Goal: Information Seeking & Learning: Check status

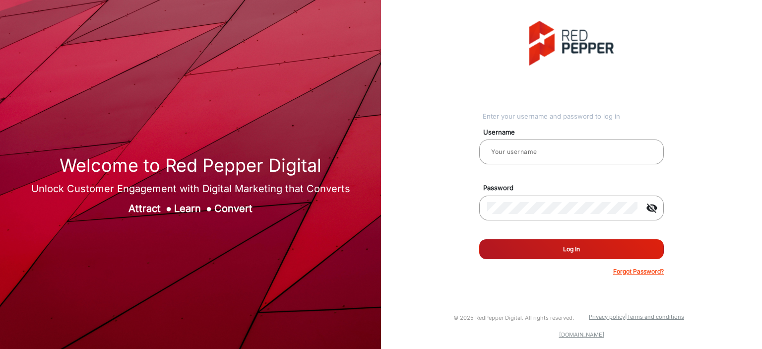
type input "[PERSON_NAME]"
click at [546, 254] on button "Log In" at bounding box center [571, 249] width 185 height 20
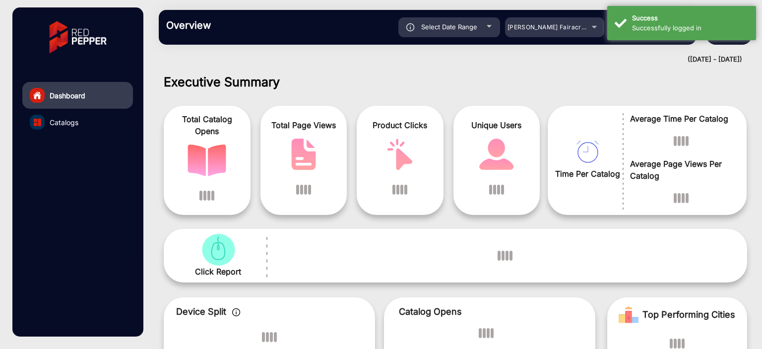
scroll to position [7, 0]
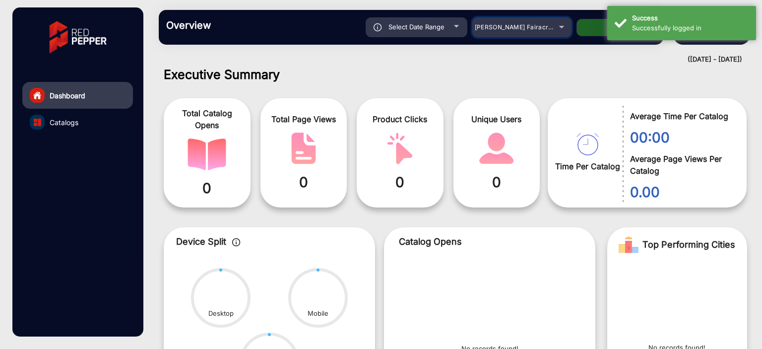
click at [540, 25] on span "[PERSON_NAME] Fairacre Farms" at bounding box center [524, 26] width 98 height 7
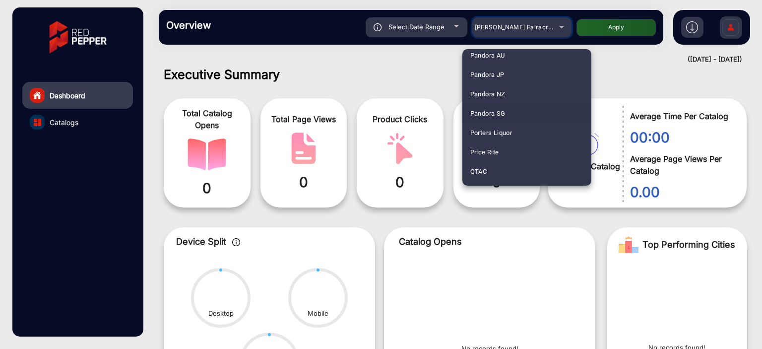
scroll to position [1165, 0]
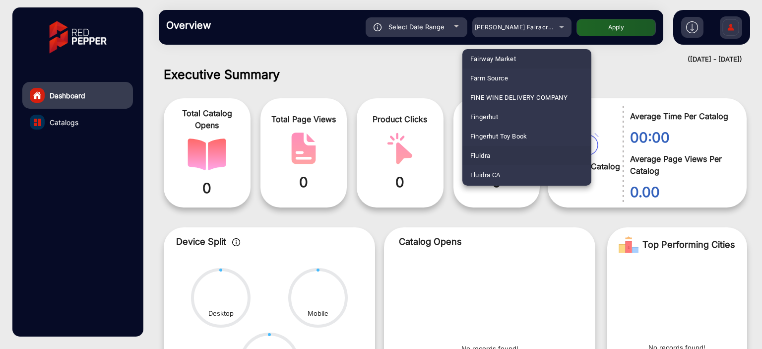
click at [489, 156] on span "Fluidra" at bounding box center [480, 155] width 20 height 19
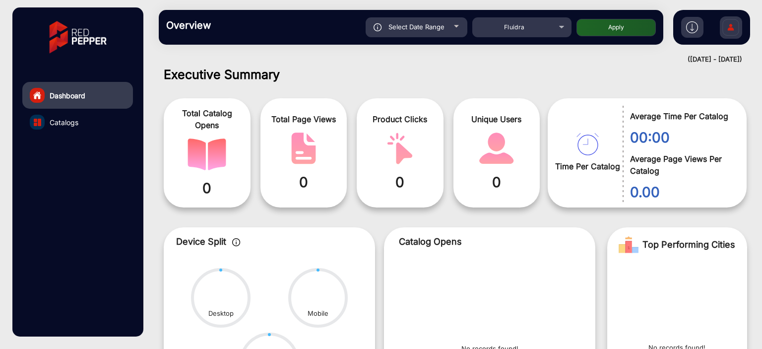
click at [605, 22] on button "Apply" at bounding box center [615, 27] width 79 height 17
type input "[DATE]"
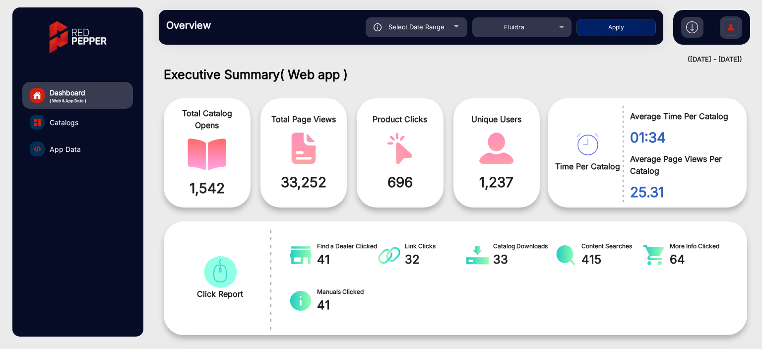
click at [79, 145] on span "App Data" at bounding box center [65, 149] width 31 height 10
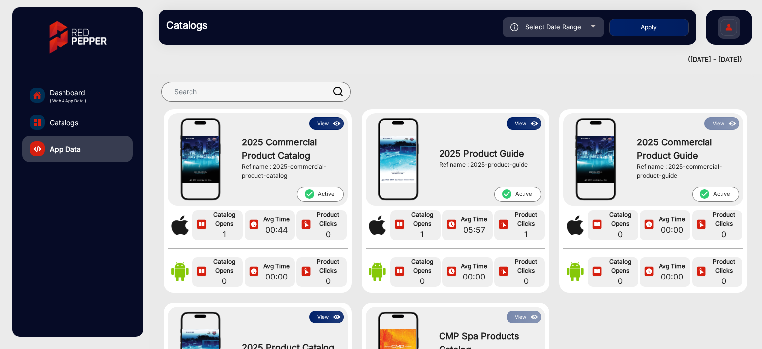
click at [561, 32] on div "Select Date Range" at bounding box center [554, 27] width 102 height 20
type input "[DATE]"
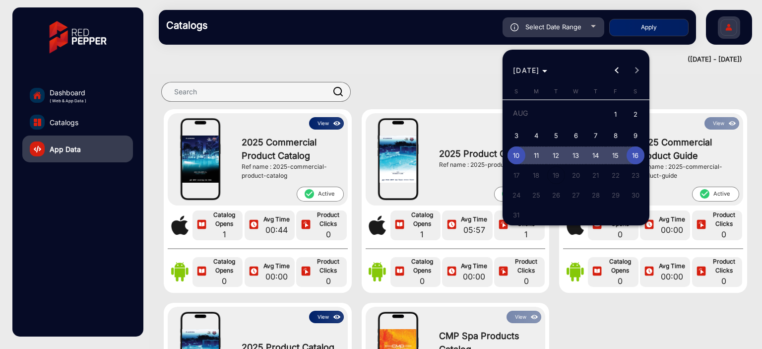
click at [631, 156] on span "16" at bounding box center [636, 155] width 18 height 18
type input "[DATE]"
click at [631, 156] on span "16" at bounding box center [636, 155] width 18 height 18
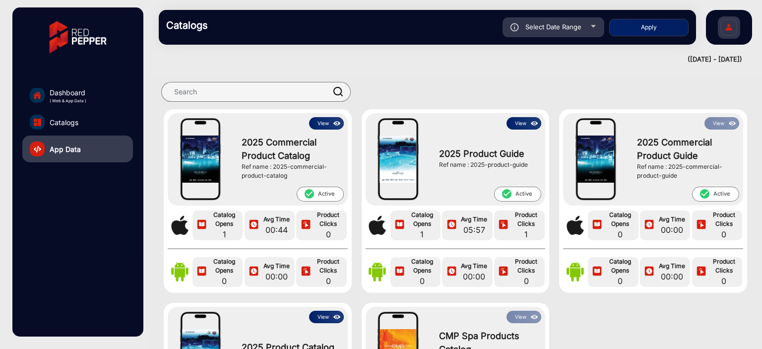
type input "[DATE]"
click at [655, 26] on button "Apply" at bounding box center [648, 27] width 79 height 17
type input "[DATE]"
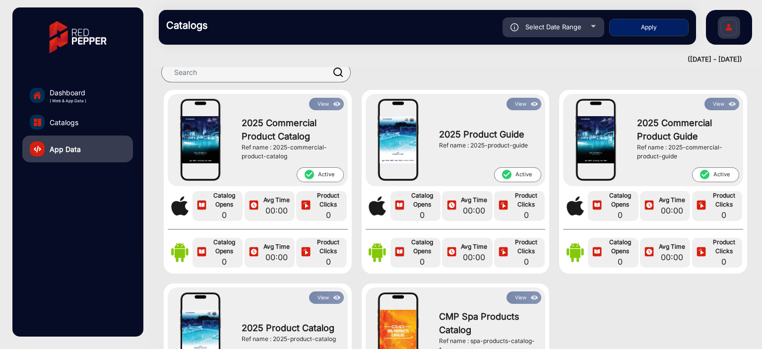
scroll to position [50, 0]
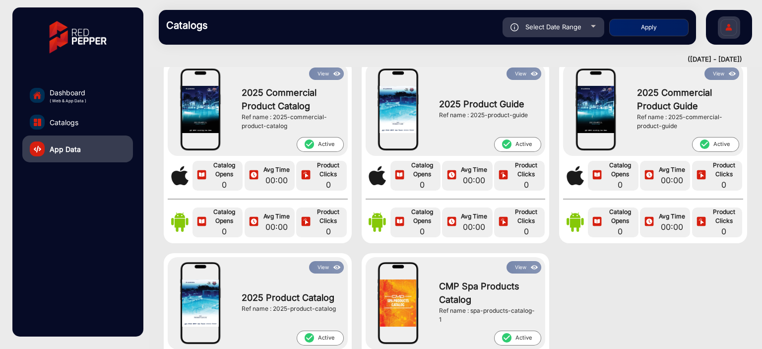
click at [583, 22] on div "Select Date Range" at bounding box center [554, 27] width 102 height 20
type input "[DATE]"
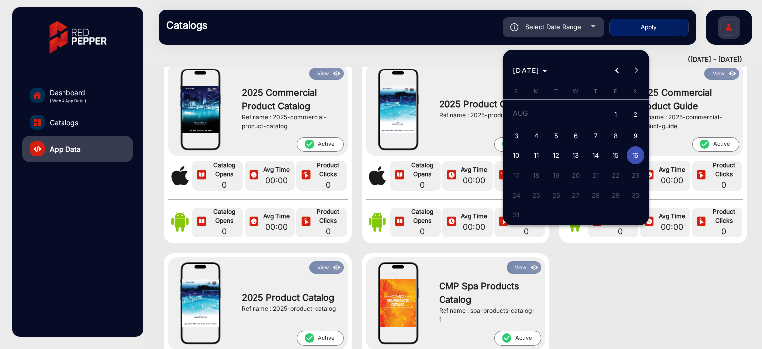
click at [592, 154] on span "14" at bounding box center [596, 155] width 18 height 18
type input "[DATE]"
click at [592, 154] on span "14" at bounding box center [596, 155] width 18 height 18
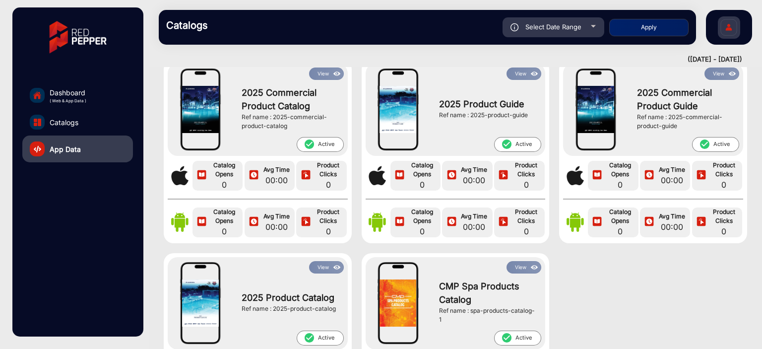
type input "[DATE]"
click at [641, 29] on button "Apply" at bounding box center [648, 27] width 79 height 17
type input "[DATE]"
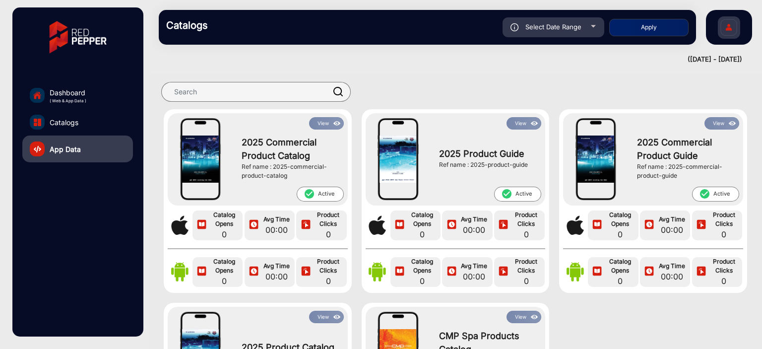
click at [546, 30] on span "Select Date Range" at bounding box center [553, 27] width 56 height 8
type input "[DATE]"
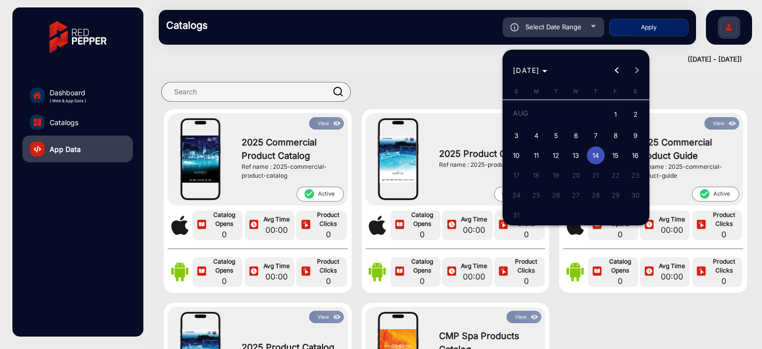
click at [518, 156] on span "10" at bounding box center [517, 155] width 18 height 18
type input "[DATE]"
click at [518, 156] on span "10" at bounding box center [517, 155] width 18 height 18
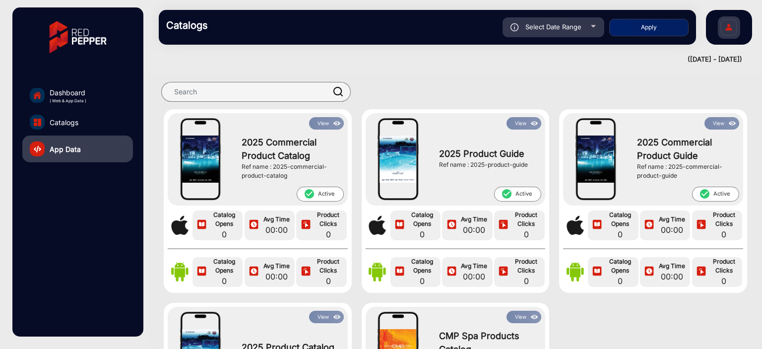
type input "[DATE]"
click at [613, 29] on button "Apply" at bounding box center [648, 27] width 79 height 17
type input "[DATE]"
click at [575, 28] on span "Select Date Range" at bounding box center [553, 27] width 56 height 8
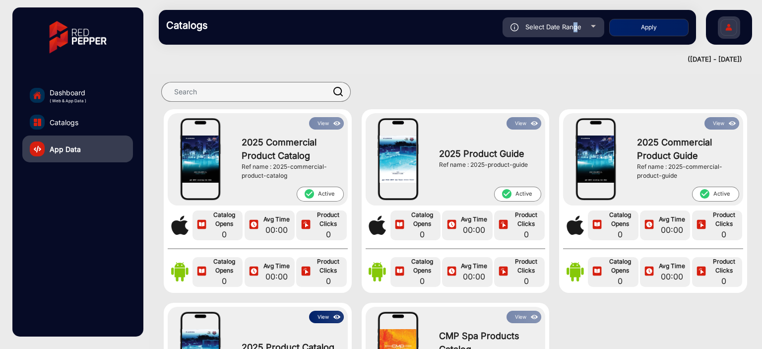
type input "[DATE]"
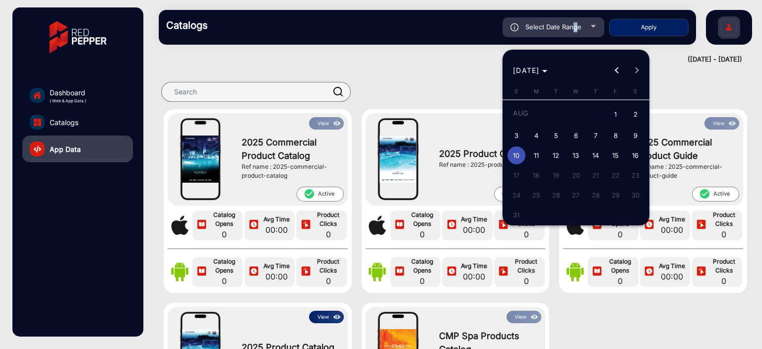
click at [623, 137] on span "8" at bounding box center [616, 136] width 18 height 18
type input "[DATE]"
click at [623, 137] on span "8" at bounding box center [616, 136] width 18 height 18
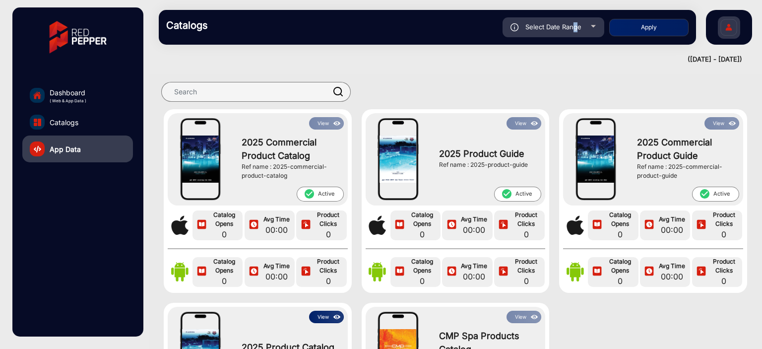
type input "[DATE]"
click at [658, 30] on button "Apply" at bounding box center [648, 27] width 79 height 17
type input "[DATE]"
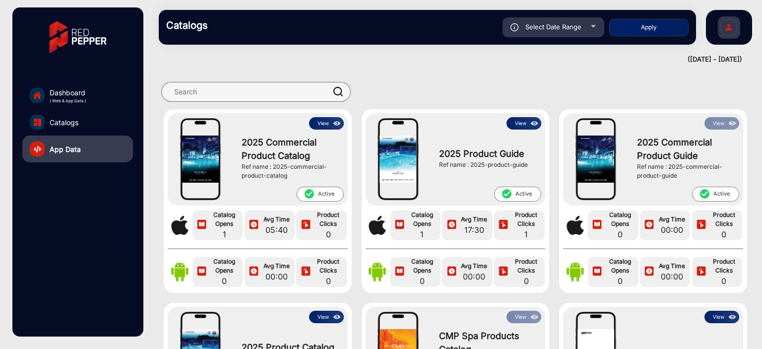
click at [556, 31] on div "Select Date Range" at bounding box center [554, 27] width 102 height 20
type input "[DATE]"
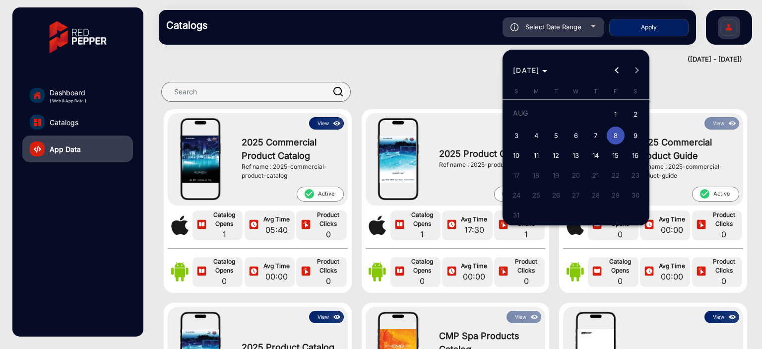
click at [551, 136] on span "5" at bounding box center [556, 136] width 18 height 18
type input "[DATE]"
click at [551, 136] on span "5" at bounding box center [556, 136] width 18 height 18
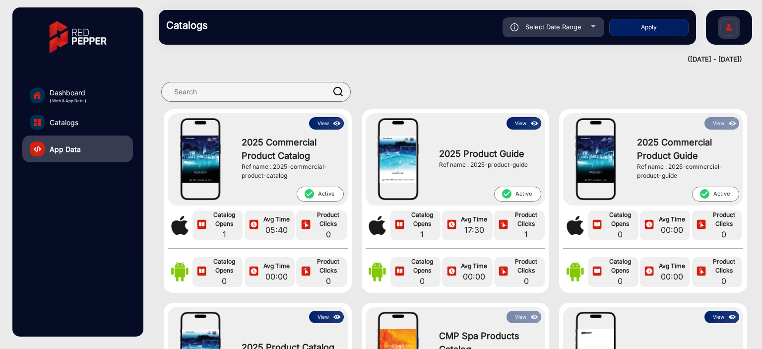
type input "[DATE]"
click at [633, 25] on button "Apply" at bounding box center [648, 27] width 79 height 17
type input "[DATE]"
click at [508, 27] on div "Select Date Range" at bounding box center [554, 27] width 102 height 20
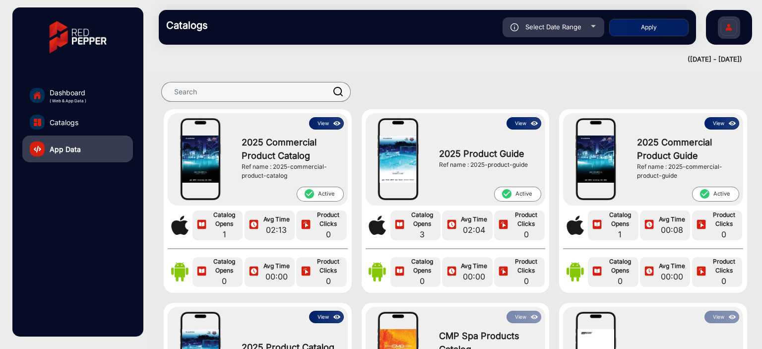
type input "[DATE]"
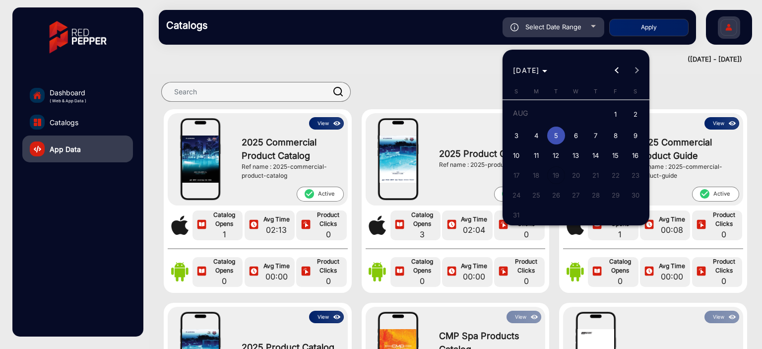
click at [573, 137] on span "6" at bounding box center [576, 136] width 18 height 18
type input "[DATE]"
click at [573, 137] on span "6" at bounding box center [576, 136] width 18 height 18
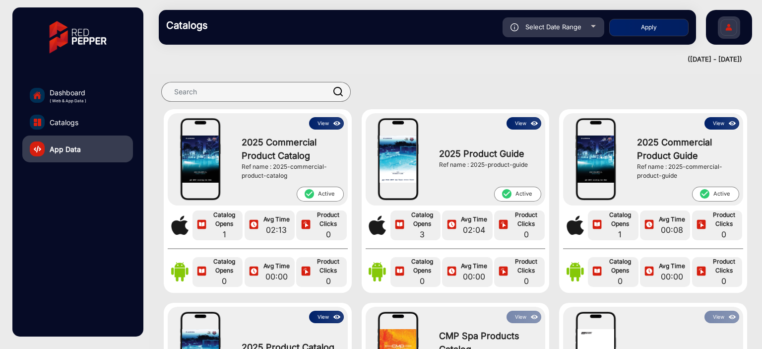
type input "[DATE]"
click at [635, 21] on button "Apply" at bounding box center [648, 27] width 79 height 17
type input "[DATE]"
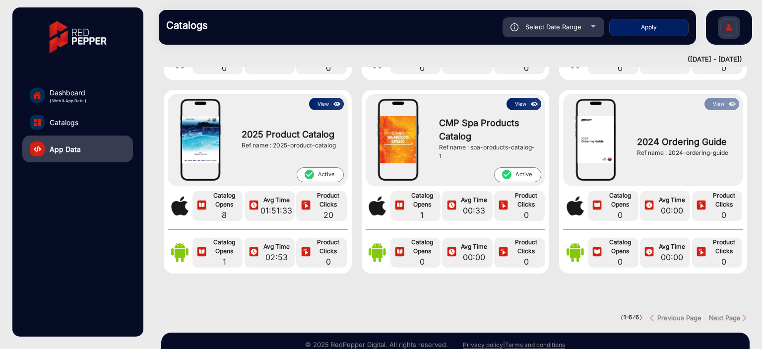
scroll to position [257, 0]
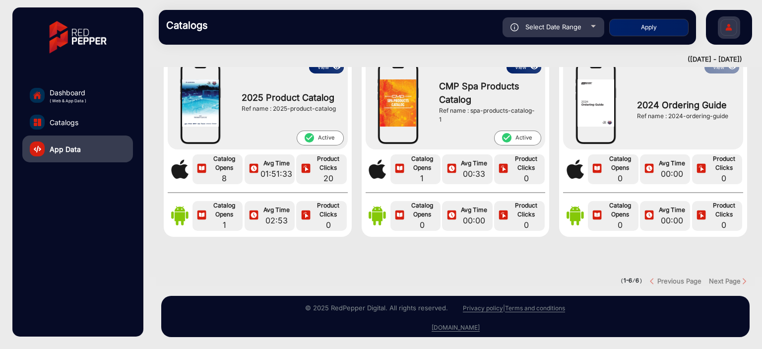
click at [584, 30] on div "Select Date Range" at bounding box center [554, 27] width 102 height 20
type input "[DATE]"
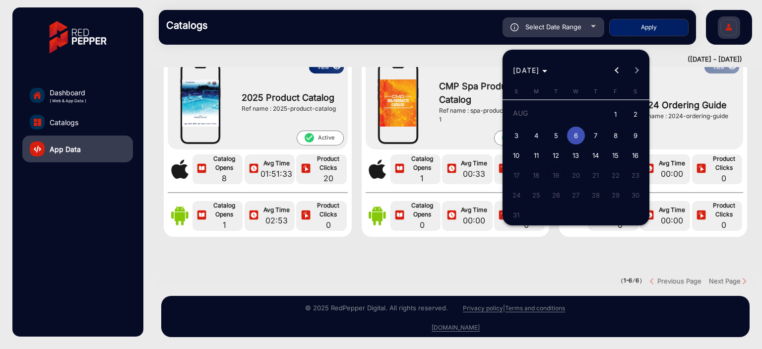
click at [593, 136] on span "7" at bounding box center [596, 136] width 18 height 18
type input "[DATE]"
click at [593, 136] on span "7" at bounding box center [596, 136] width 18 height 18
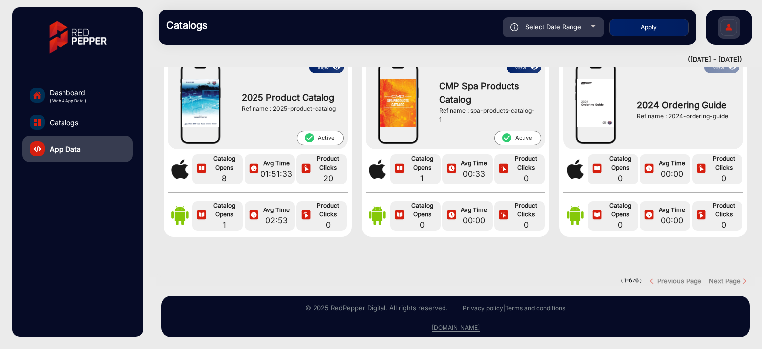
type input "[DATE]"
click at [647, 28] on button "Apply" at bounding box center [648, 27] width 79 height 17
type input "[DATE]"
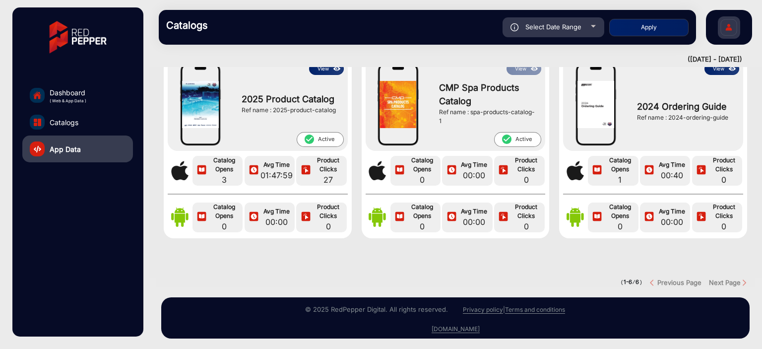
scroll to position [99, 0]
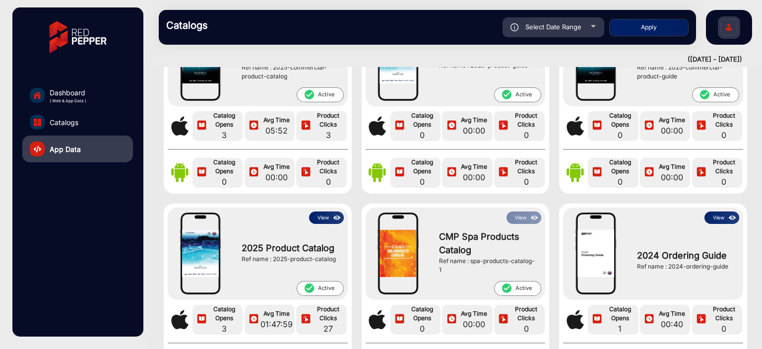
click at [556, 27] on span "Select Date Range" at bounding box center [553, 27] width 56 height 8
type input "[DATE]"
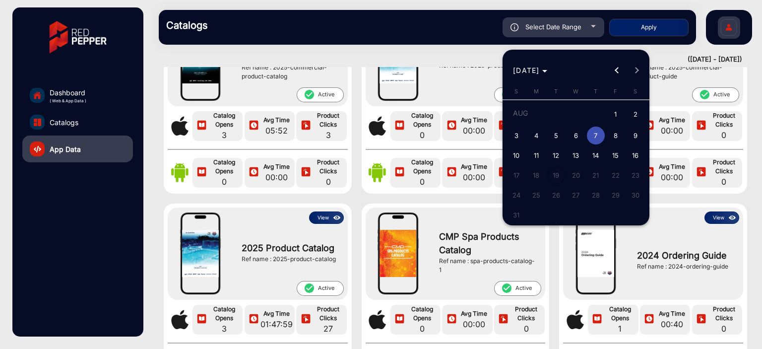
click at [615, 136] on span "8" at bounding box center [616, 136] width 18 height 18
type input "[DATE]"
click at [615, 136] on span "8" at bounding box center [616, 136] width 18 height 18
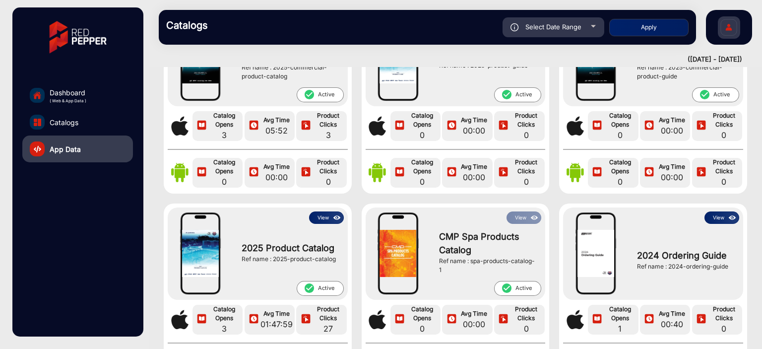
type input "[DATE]"
click at [661, 27] on button "Apply" at bounding box center [648, 27] width 79 height 17
type input "[DATE]"
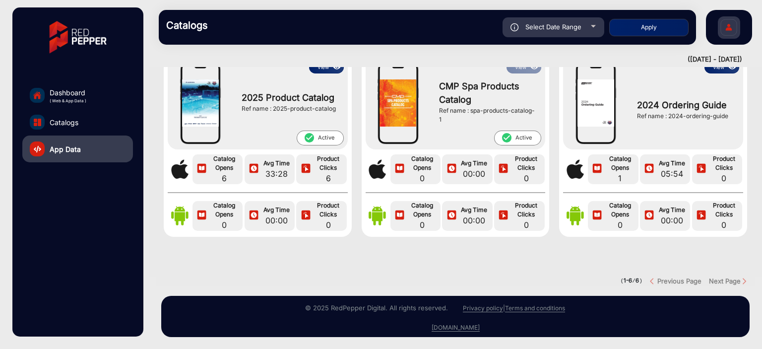
scroll to position [9, 0]
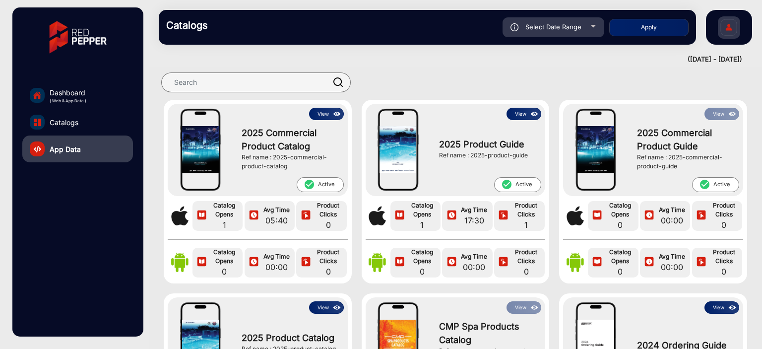
click at [585, 28] on div "Select Date Range" at bounding box center [554, 27] width 102 height 20
type input "[DATE]"
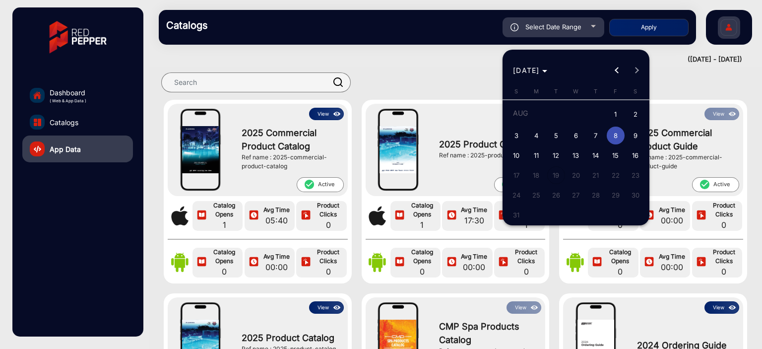
click at [632, 134] on span "9" at bounding box center [636, 136] width 18 height 18
type input "[DATE]"
click at [632, 134] on span "9" at bounding box center [636, 136] width 18 height 18
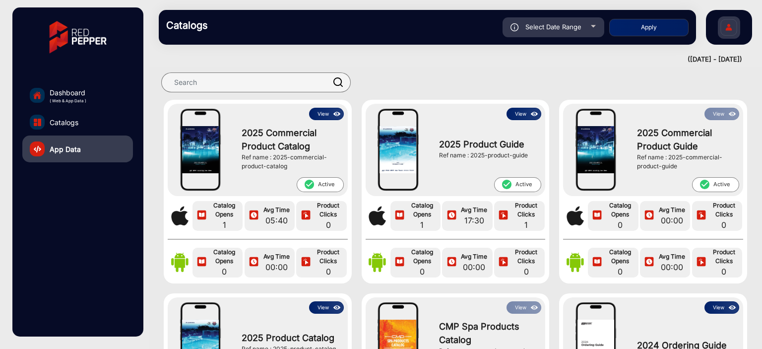
type input "[DATE]"
click at [664, 23] on button "Apply" at bounding box center [648, 27] width 79 height 17
type input "[DATE]"
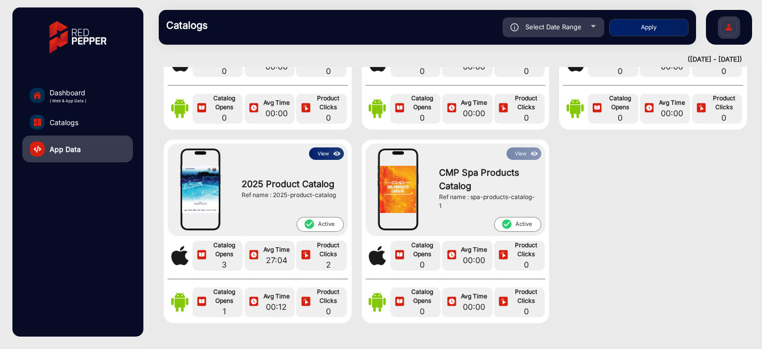
scroll to position [257, 0]
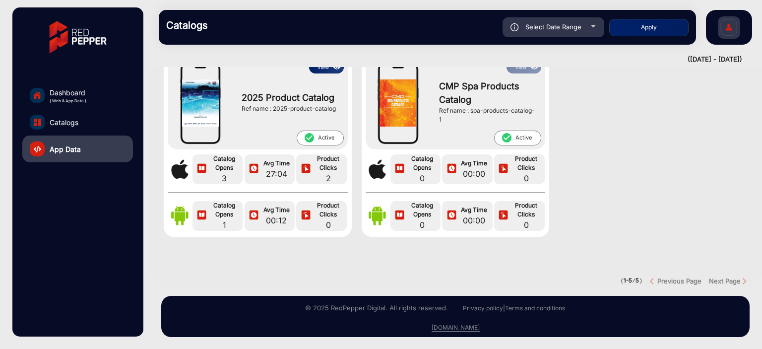
click at [581, 32] on div "Select Date Range" at bounding box center [554, 27] width 102 height 20
type input "[DATE]"
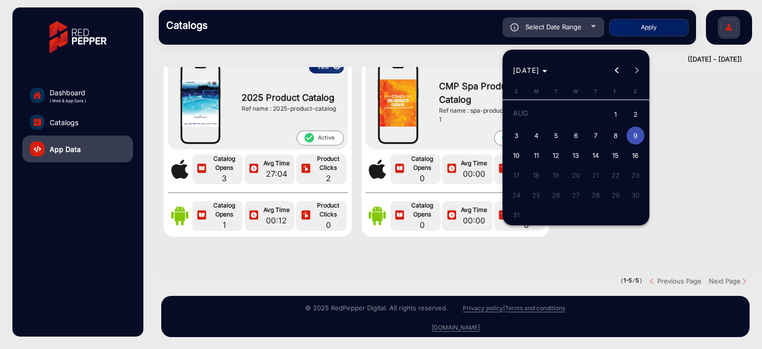
click at [524, 155] on span "10" at bounding box center [517, 155] width 18 height 18
type input "[DATE]"
click at [524, 155] on span "10" at bounding box center [517, 155] width 18 height 18
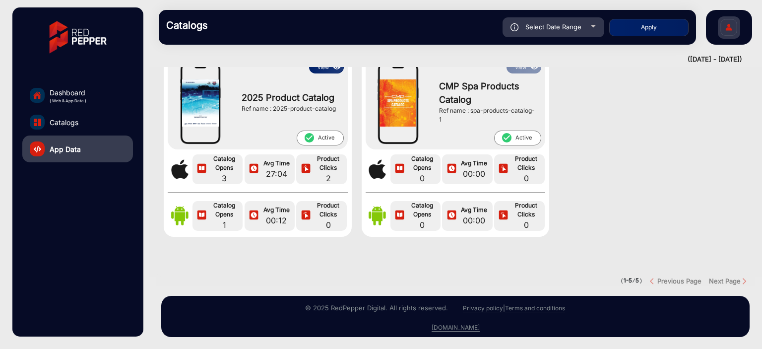
type input "[DATE]"
click at [629, 28] on button "Apply" at bounding box center [648, 27] width 79 height 17
type input "[DATE]"
click at [583, 33] on div "Select Date Range" at bounding box center [554, 27] width 102 height 20
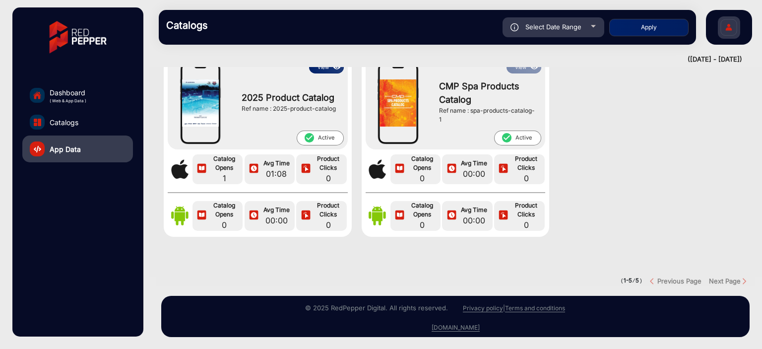
type input "[DATE]"
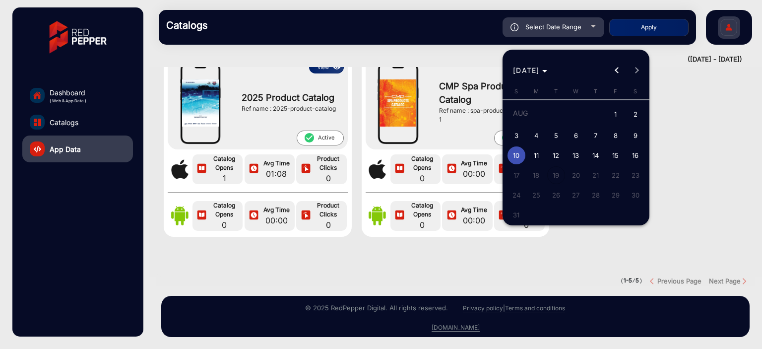
click at [542, 150] on span "11" at bounding box center [536, 155] width 18 height 18
type input "[DATE]"
click at [542, 150] on span "11" at bounding box center [536, 155] width 18 height 18
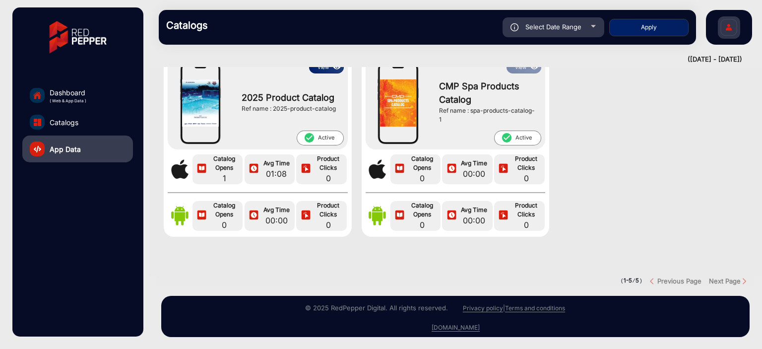
type input "[DATE]"
click at [628, 25] on button "Apply" at bounding box center [648, 27] width 79 height 17
type input "[DATE]"
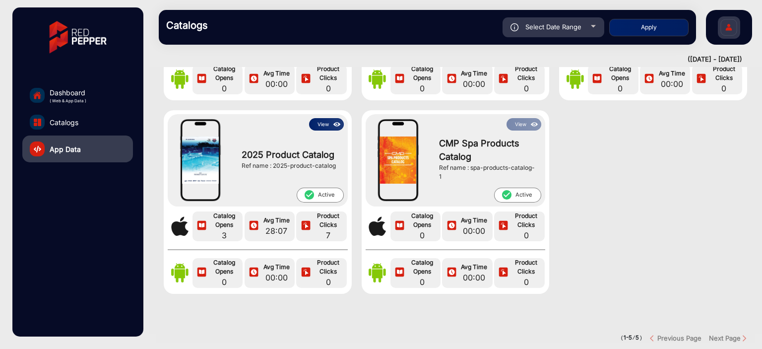
scroll to position [198, 0]
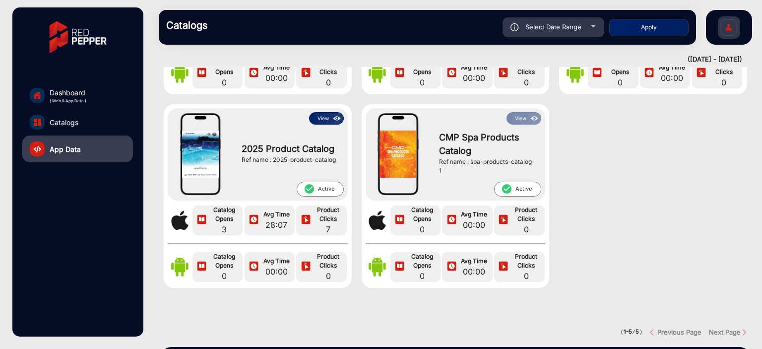
click at [578, 27] on span "Select Date Range" at bounding box center [553, 27] width 56 height 8
type input "[DATE]"
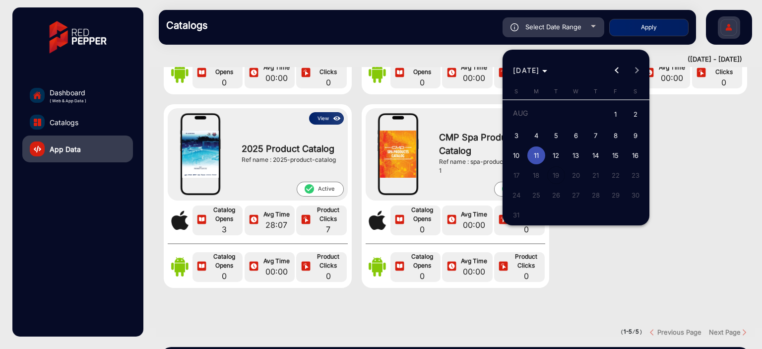
click at [549, 156] on span "12" at bounding box center [556, 155] width 18 height 18
type input "[DATE]"
click at [549, 156] on span "12" at bounding box center [556, 155] width 18 height 18
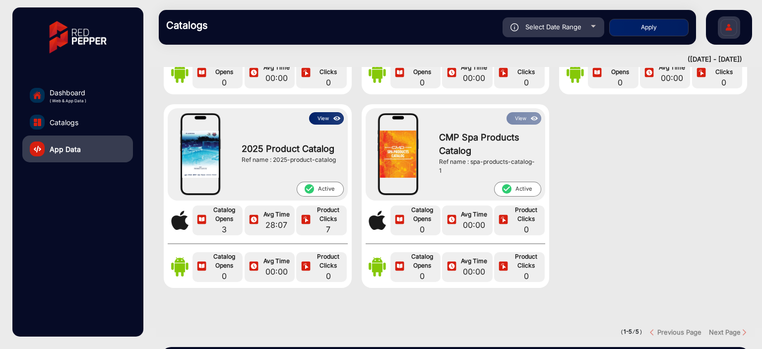
click at [633, 31] on button "Apply" at bounding box center [648, 27] width 79 height 17
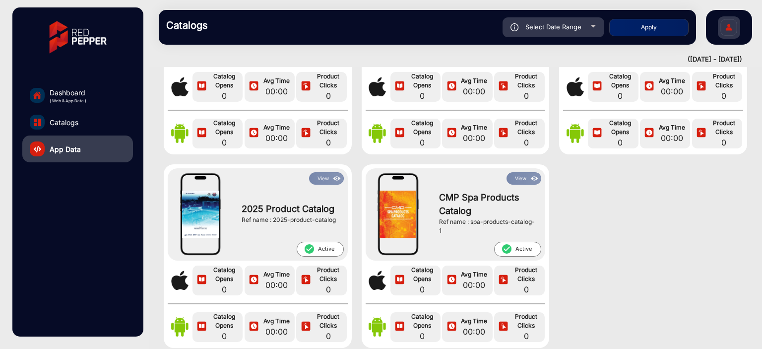
scroll to position [9, 0]
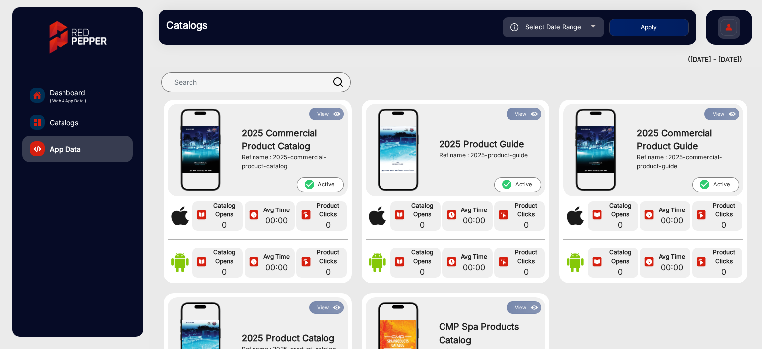
click at [587, 24] on div "Select Date Range" at bounding box center [554, 27] width 102 height 20
type input "[DATE]"
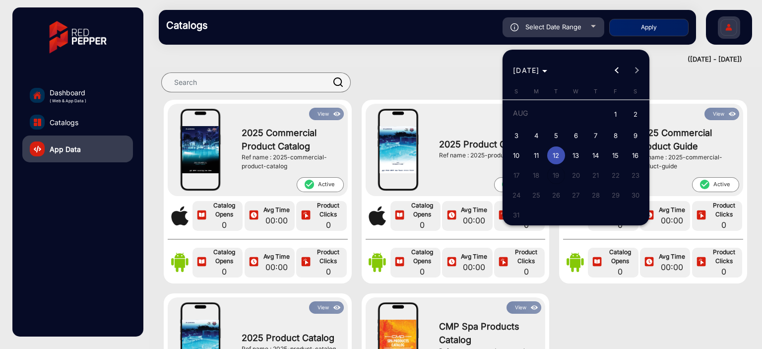
click at [589, 287] on div at bounding box center [381, 174] width 762 height 349
